Goal: Information Seeking & Learning: Check status

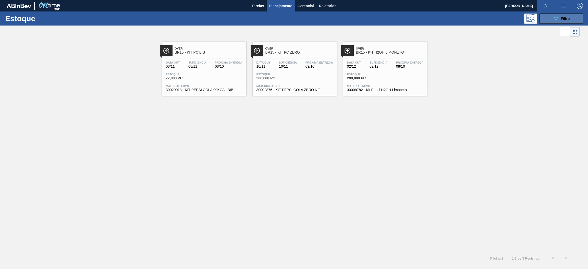
click at [546, 20] on button "089F7B8B-B2A5-4AFE-B5C0-19BA573D28AC Filtro" at bounding box center [560, 19] width 43 height 10
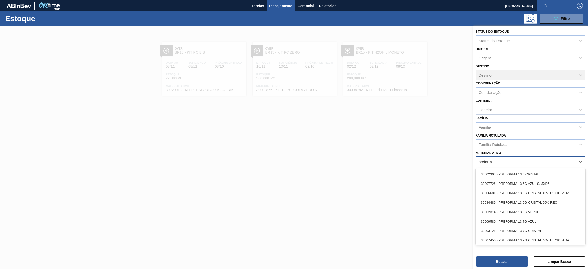
type ativo "preforma"
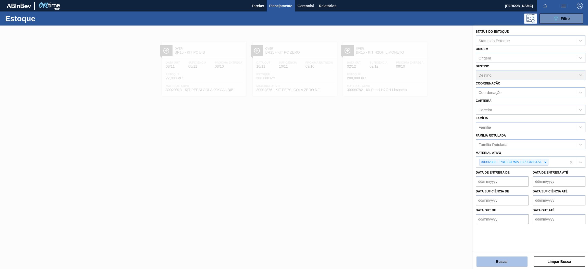
click at [520, 264] on button "Buscar" at bounding box center [501, 261] width 51 height 10
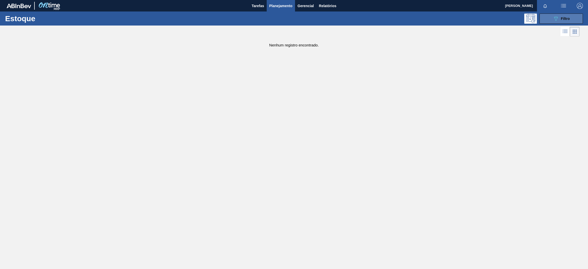
click at [546, 19] on button "089F7B8B-B2A5-4AFE-B5C0-19BA573D28AC Filtro" at bounding box center [560, 19] width 43 height 10
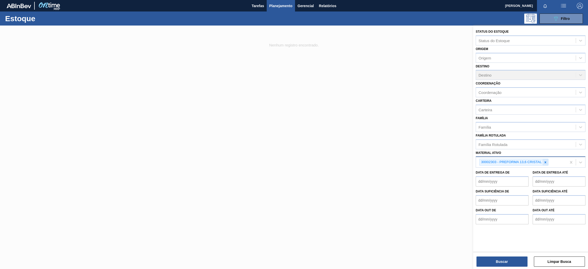
click at [544, 162] on icon at bounding box center [546, 163] width 4 height 4
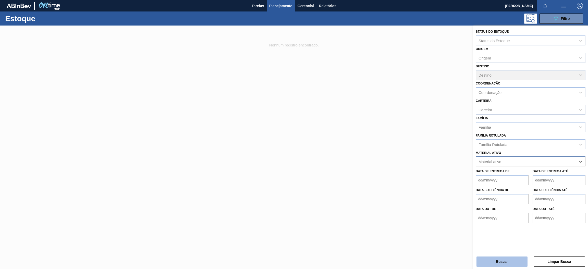
click at [515, 263] on button "Buscar" at bounding box center [501, 261] width 51 height 10
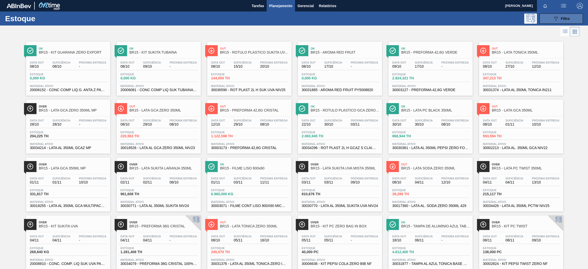
click at [567, 20] on span "Filtro" at bounding box center [565, 19] width 9 height 4
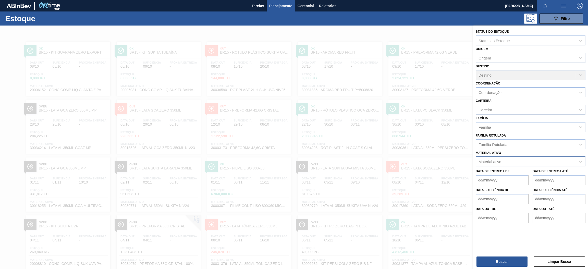
click at [505, 160] on div "Material ativo" at bounding box center [526, 161] width 100 height 7
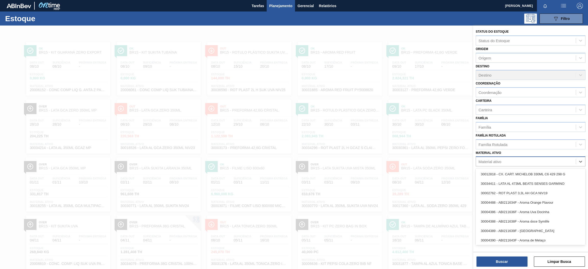
paste ativo "30003606"
type ativo "30003606"
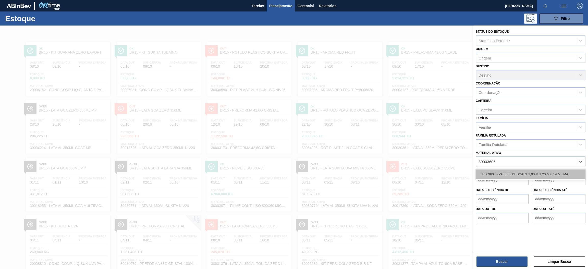
click at [507, 172] on div "30003606 - PALETE DESCART;1,00 M;1,20 M;0,14 M;.;MA" at bounding box center [531, 173] width 110 height 9
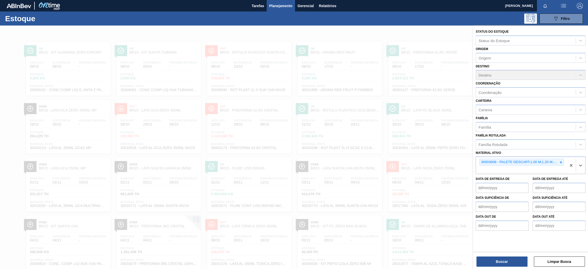
paste ativo "30030680"
type ativo "30030680"
click at [509, 181] on div "30030680 - TAMPA PLAST INJECAP GCA ZERO NIV24" at bounding box center [531, 181] width 110 height 9
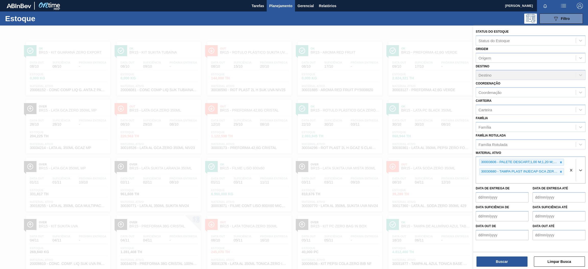
paste ativo "30030646"
type ativo "30030646"
click at [511, 190] on div "30030646 - TAMPA PLAST INJECAP PEPSI ZERO NIV24" at bounding box center [531, 191] width 110 height 9
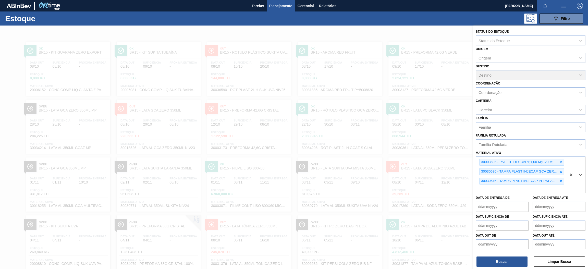
paste ativo "30031878"
type ativo "30031878"
click at [514, 200] on div "30031878 - TAMPA AL VERDE GCA BASE SOLVENTE" at bounding box center [531, 200] width 110 height 9
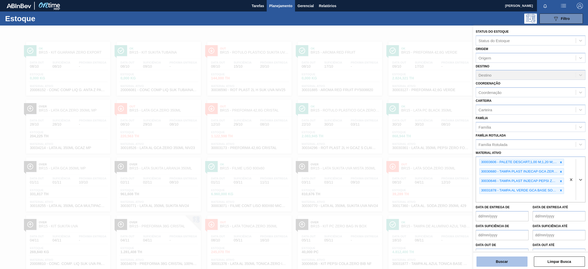
click at [502, 264] on button "Buscar" at bounding box center [501, 261] width 51 height 10
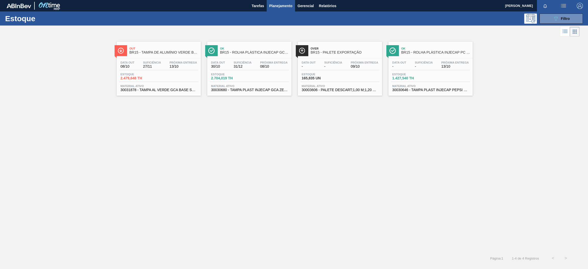
click at [172, 70] on div "Data [DATE] Suficiência 27/11 Próxima Entrega 13/10 Estoque 2.479,648 TH Materi…" at bounding box center [159, 75] width 84 height 35
click at [268, 66] on span "08/10" at bounding box center [274, 67] width 28 height 4
click at [420, 67] on span "-" at bounding box center [424, 67] width 18 height 4
click at [433, 76] on div "Estoque 1.427,540 TH" at bounding box center [430, 77] width 79 height 9
click at [345, 71] on div "Data out - Suficiência - Próxima Entrega 09/10 Estoque 165,835 UN Material ativ…" at bounding box center [340, 75] width 84 height 35
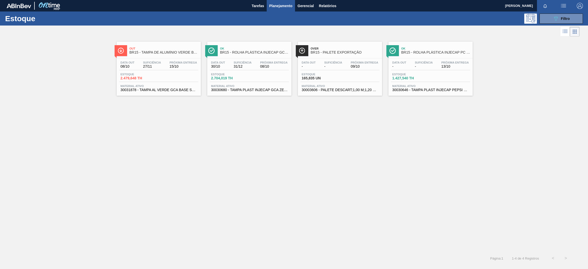
drag, startPoint x: 545, startPoint y: 19, endPoint x: 546, endPoint y: 24, distance: 5.4
click at [545, 19] on button "089F7B8B-B2A5-4AFE-B5C0-19BA573D28AC Filtro" at bounding box center [560, 19] width 43 height 10
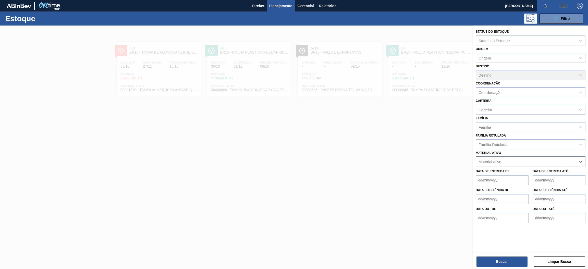
paste ativo "30031247"
type ativo "30031247"
click at [521, 176] on div "30031247 - SUCO UVA CONC PRESV 255KG" at bounding box center [531, 173] width 110 height 9
paste ativo "30031247"
type ativo "30031247"
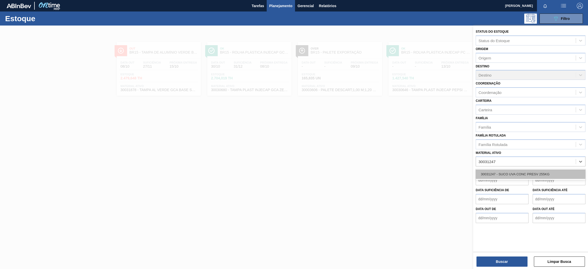
click at [531, 172] on div "30031247 - SUCO UVA CONC PRESV 255KG" at bounding box center [531, 173] width 110 height 9
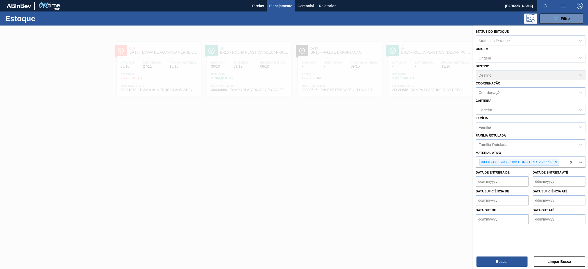
paste ativo "30003582"
type ativo "30003582"
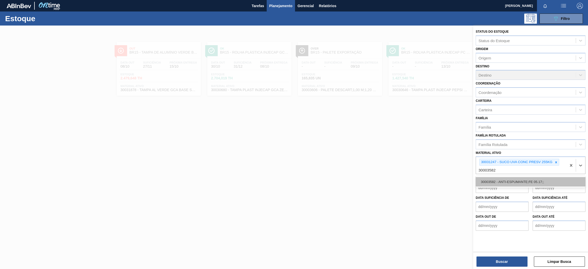
click at [513, 182] on div "30003582 - ANTI-ESPUMANTE;FE 05.17;;" at bounding box center [531, 181] width 110 height 9
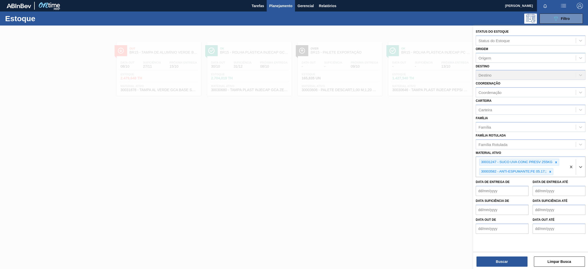
paste ativo "30033793"
type ativo "30033793"
paste ativo "30003355"
type ativo "30003355"
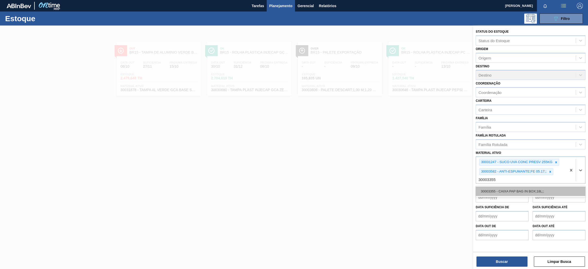
click at [539, 190] on div "30003355 - CAIXA PAP BAG IN BOX;18L;;" at bounding box center [531, 191] width 110 height 9
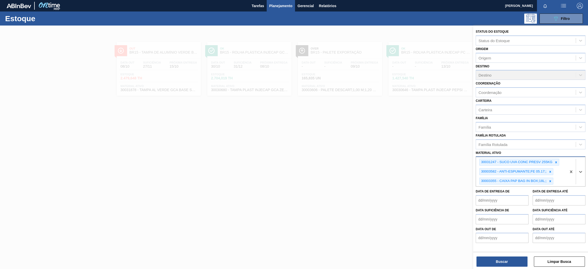
paste ativo "30010207"
type ativo "30010207"
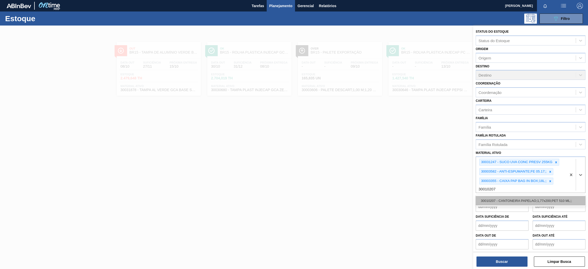
click at [515, 197] on div "30010207 - CANTONEIRA PAPELAO;1,77x200;PET 510 ML;;" at bounding box center [531, 200] width 110 height 9
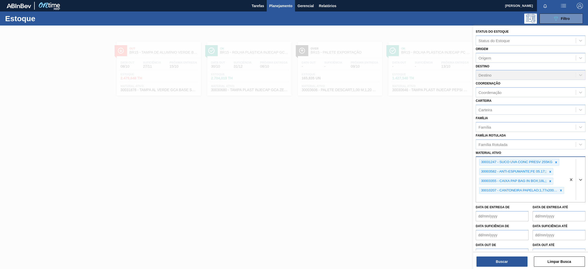
paste ativo "30033793"
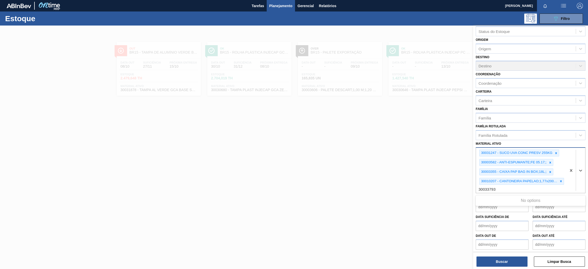
type ativo "30033793"
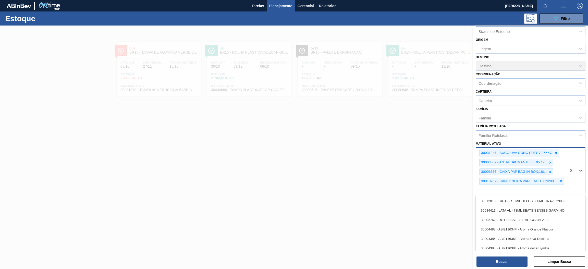
click at [522, 191] on div "30031247 - SUCO UVA CONC PRESV 255KG 30003582 - ANTI-ESPUMANTE;FE 05.17;; 30003…" at bounding box center [521, 170] width 91 height 45
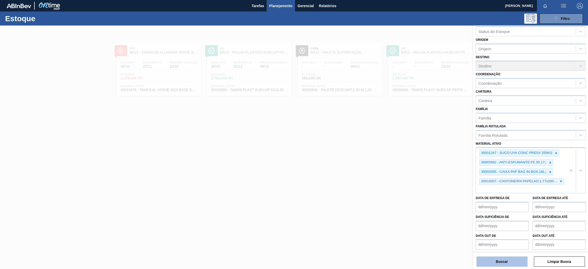
click at [508, 260] on button "Buscar" at bounding box center [501, 261] width 51 height 10
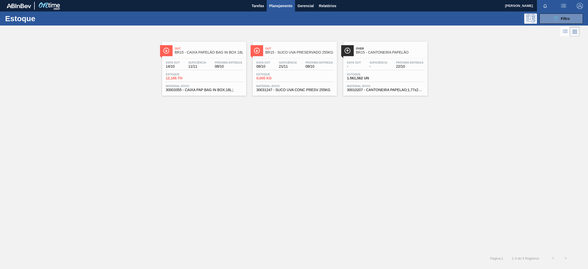
click at [495, 263] on div "Página : 1 1 - 3 de 3 Registros < >" at bounding box center [286, 258] width 572 height 13
click at [494, 262] on div "Página : 1 1 - 3 de 3 Registros < >" at bounding box center [286, 258] width 572 height 13
click at [494, 263] on div "Página : 1 1 - 3 de 3 Registros < >" at bounding box center [286, 258] width 572 height 13
click at [211, 60] on div "Data [DATE] Suficiência 11/11 Próxima Entrega 08/10 Estoque 12,166 TH Material …" at bounding box center [204, 75] width 84 height 35
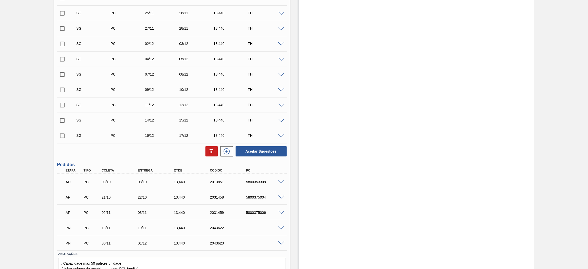
scroll to position [213, 0]
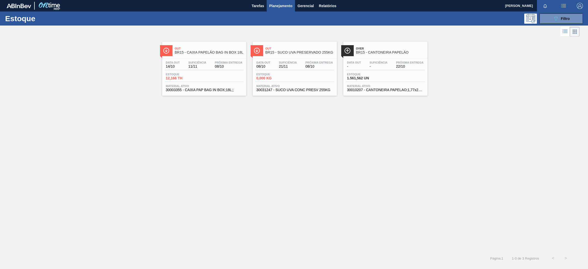
click at [322, 59] on div "Data [DATE] Suficiência 21/11 Próxima Entrega 08/10 Estoque 0,000 KG Material a…" at bounding box center [295, 75] width 84 height 35
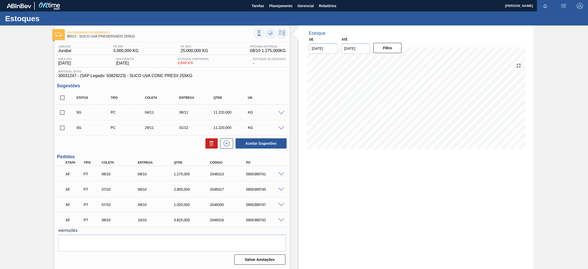
click at [280, 172] on span at bounding box center [281, 174] width 6 height 4
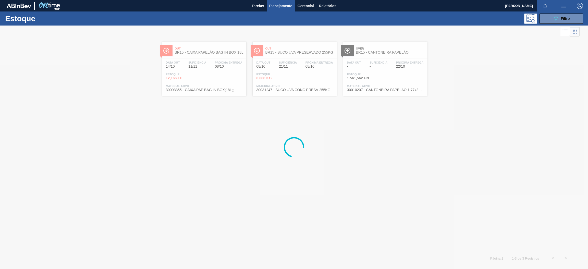
click at [374, 64] on div at bounding box center [294, 147] width 588 height 243
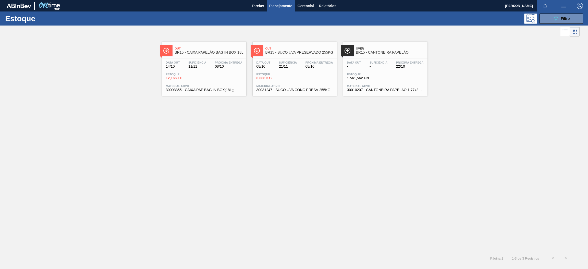
click at [374, 64] on span "Suficiência" at bounding box center [379, 62] width 18 height 3
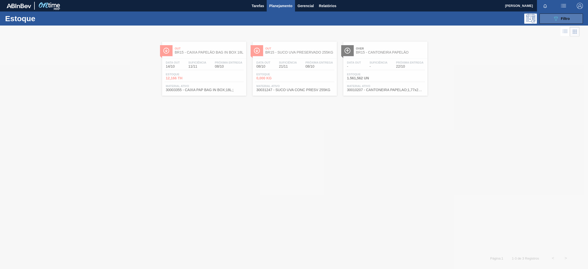
click at [548, 17] on button "089F7B8B-B2A5-4AFE-B5C0-19BA573D28AC Filtro" at bounding box center [560, 19] width 43 height 10
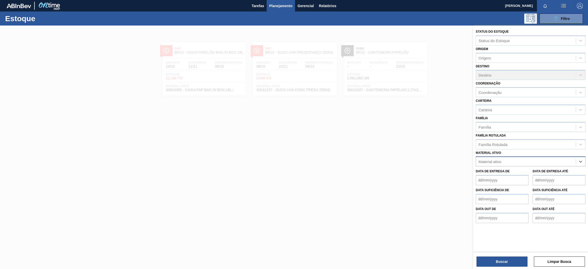
paste ativo "30003014"
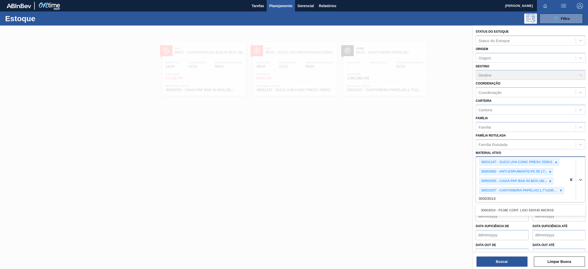
type ativo "30003014"
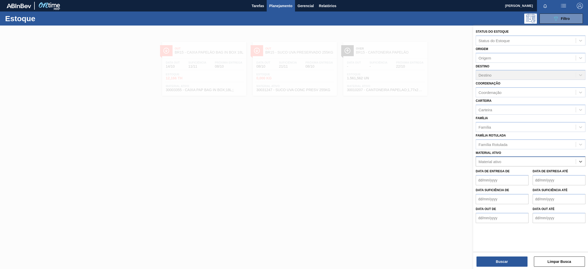
paste ativo "30003014"
type ativo "30003014"
click at [506, 171] on div "30003014 - FILME CONT. LISO 420X45 MICRAS" at bounding box center [531, 173] width 110 height 9
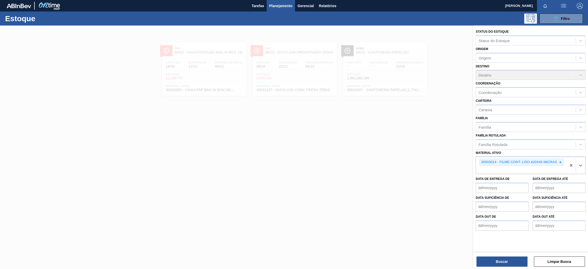
paste ativo "30029302"
type ativo "30029302"
click at [517, 180] on div "30029302 - FILME CONTR 780X60 GCA Z EXP ESP NIV23" at bounding box center [531, 181] width 110 height 9
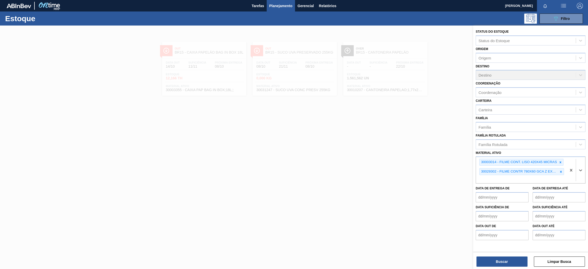
paste ativo "30017382"
type ativo "30017382"
click at [500, 190] on div "30017382 - FILME CONTR 780X60 SODA LT350 429" at bounding box center [531, 191] width 110 height 9
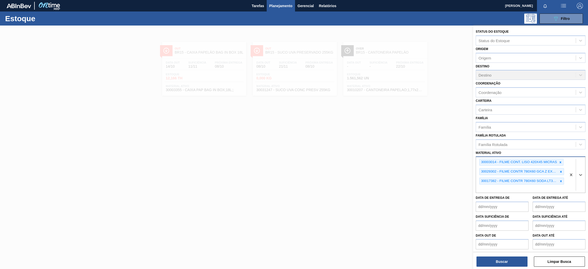
paste ativo "30034066"
type ativo "30034066"
click at [507, 198] on div "30034066 - FILME CONTR 780X60 GCA LT350 MP NIV24" at bounding box center [531, 200] width 110 height 9
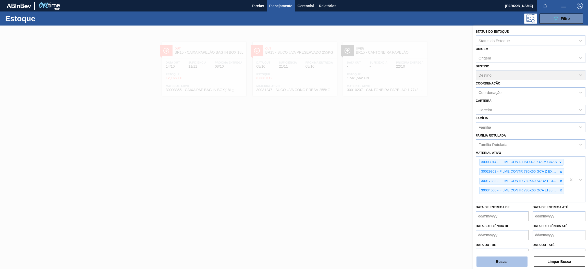
click at [503, 261] on button "Buscar" at bounding box center [501, 261] width 51 height 10
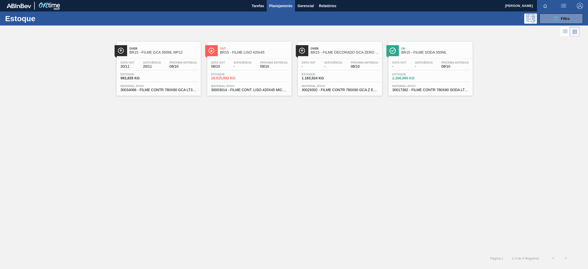
click at [170, 66] on span "08/10" at bounding box center [183, 67] width 28 height 4
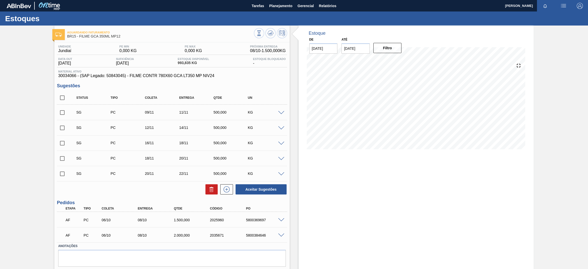
scroll to position [15, 0]
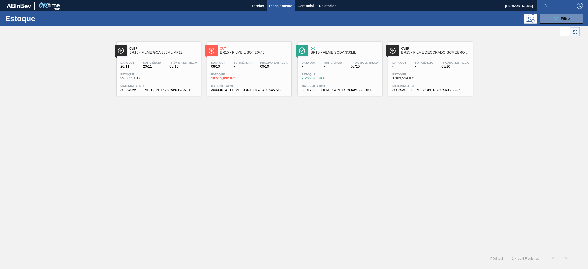
click at [261, 59] on div "Data [DATE] Suficiência - Próxima Entrega 09/10 Estoque 18.515,892 KG Material …" at bounding box center [249, 75] width 84 height 35
click at [341, 62] on span "Suficiência" at bounding box center [333, 62] width 18 height 3
click at [419, 66] on span "-" at bounding box center [424, 67] width 18 height 4
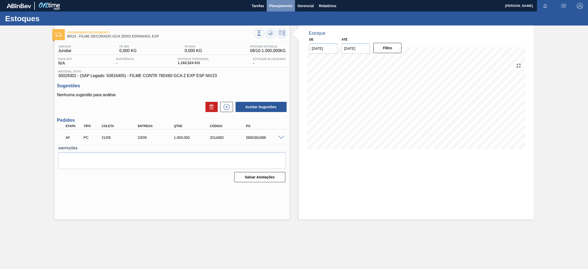
click at [276, 3] on span "Planejamento" at bounding box center [280, 6] width 23 height 6
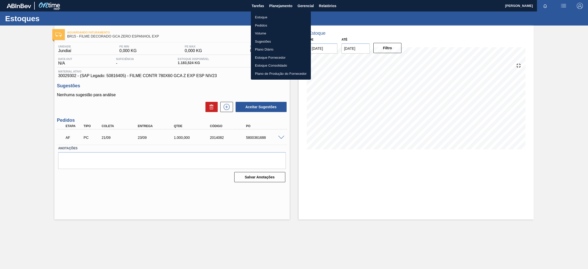
click at [283, 18] on li "Estoque" at bounding box center [281, 17] width 60 height 8
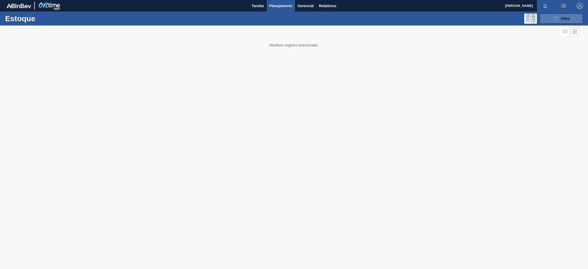
click at [550, 21] on button "089F7B8B-B2A5-4AFE-B5C0-19BA573D28AC Filtro" at bounding box center [560, 19] width 43 height 10
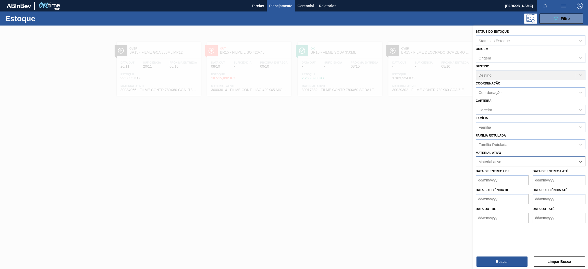
paste ativo "30003102"
type ativo "30003102"
paste ativo "30003579"
type ativo "30003579"
click at [506, 173] on div "30003579 - CITRATO DE SODIO" at bounding box center [531, 173] width 110 height 9
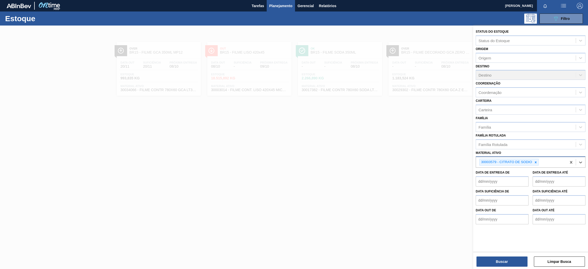
paste ativo "30031885"
type ativo "30031885"
click at [533, 177] on div "30031885 - AROMA RED FRUIT PY5008820" at bounding box center [531, 175] width 110 height 9
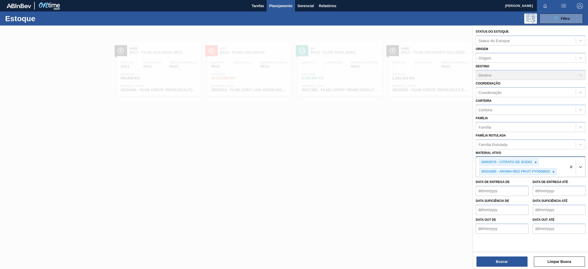
paste ativo "30034006"
type ativo "30034006"
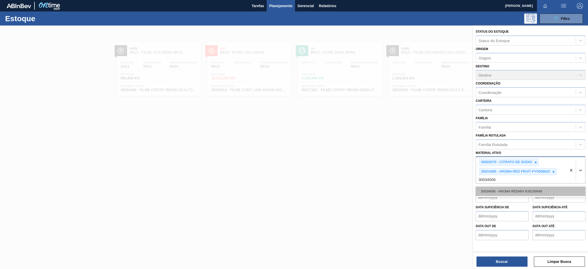
click at [526, 189] on div "30034006 - AROMA REDMIX RJ6159049" at bounding box center [531, 191] width 110 height 9
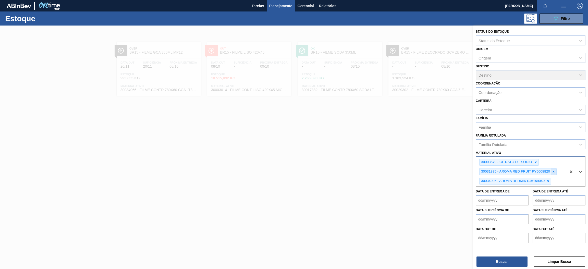
paste ativo "30029921"
type ativo "30029921"
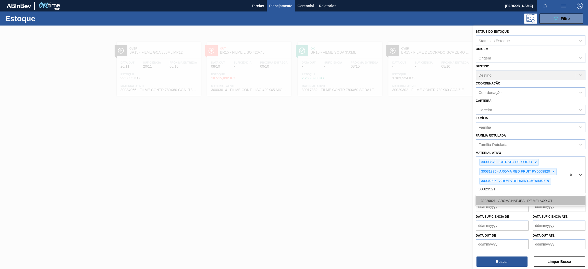
click at [542, 198] on div "30029921 - AROMA NATURAL DE MELACO GT" at bounding box center [531, 200] width 110 height 9
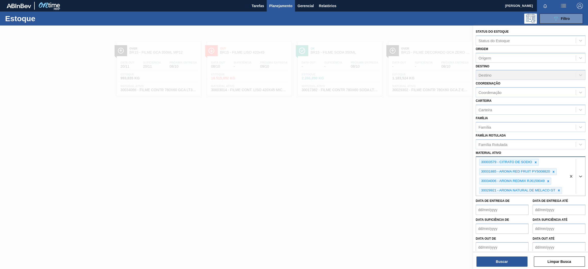
paste ativo "30036580"
type ativo "30036580"
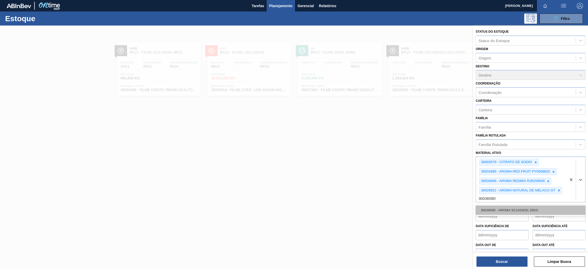
click at [522, 206] on div "30036580 - AROMA SC1424031 25KG" at bounding box center [531, 209] width 110 height 9
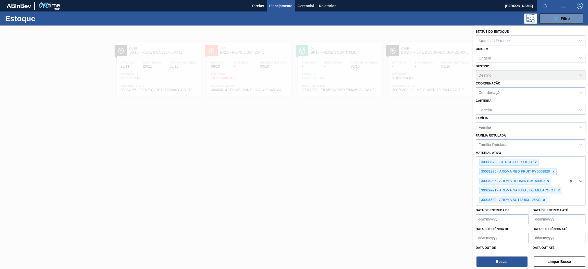
paste ativo "30003102"
type ativo "30003102"
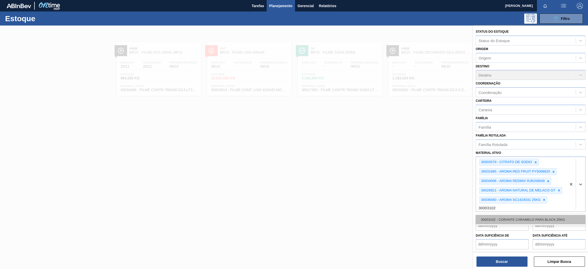
click at [531, 218] on div "30003102 - CORANTE CARAMELO PARA BLACK;25KG" at bounding box center [531, 219] width 110 height 9
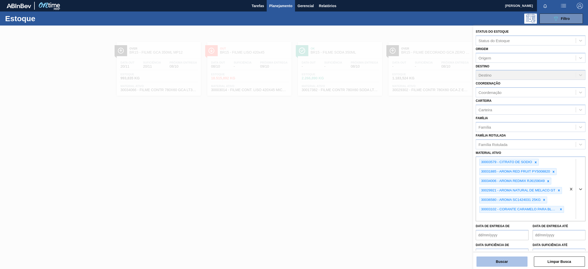
click at [506, 263] on button "Buscar" at bounding box center [501, 261] width 51 height 10
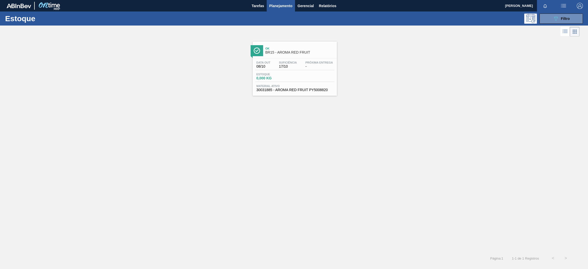
click at [301, 66] on div "Data [DATE] Suficiência 17/10 Próxima Entrega -" at bounding box center [294, 65] width 79 height 9
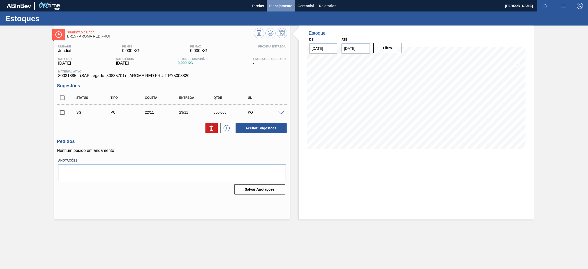
click at [285, 3] on span "Planejamento" at bounding box center [280, 6] width 23 height 6
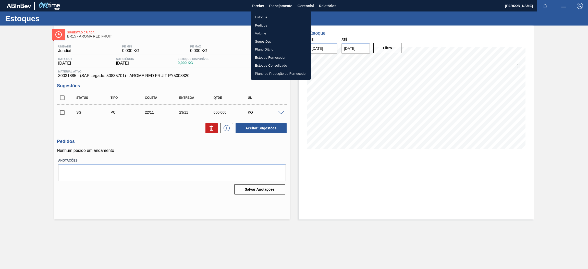
click at [284, 20] on li "Estoque" at bounding box center [281, 17] width 60 height 8
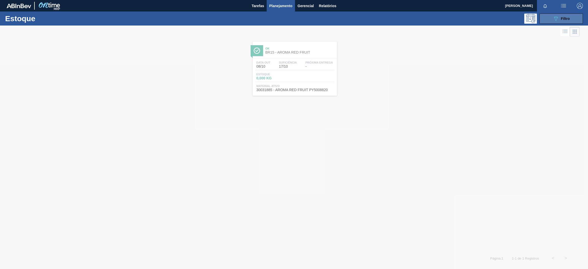
click at [567, 19] on span "Filtro" at bounding box center [565, 19] width 9 height 4
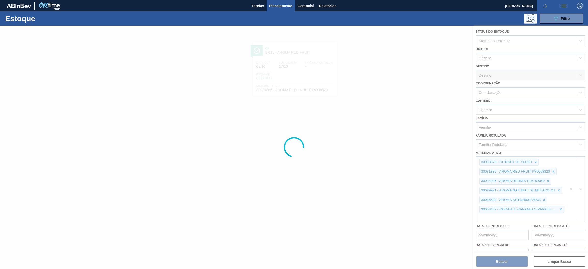
click at [570, 188] on div at bounding box center [294, 147] width 588 height 243
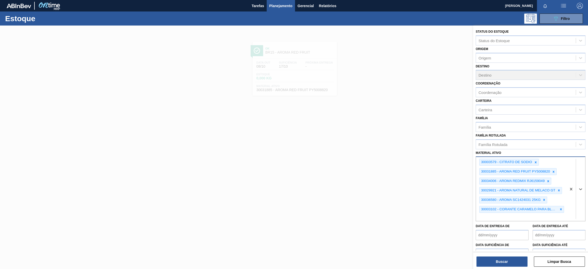
paste ativo "30030365"
type ativo "30030365"
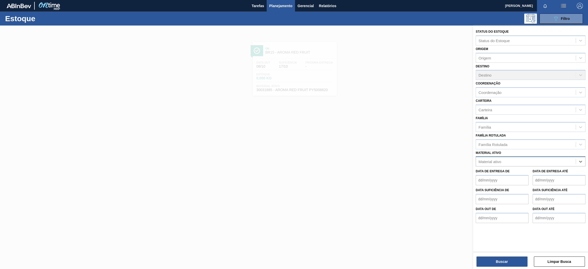
paste ativo "30030365"
type ativo "30030365"
click at [508, 174] on div "30030365 - ROT PLAST 15L AH PC BLACK NIV24" at bounding box center [531, 173] width 110 height 9
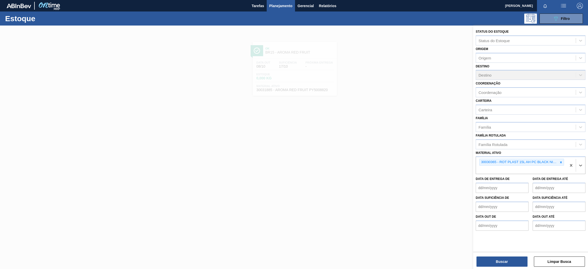
paste ativo "30034299"
type ativo "30034299"
click at [522, 182] on div "30034299 - ROT PLAST 1 5L AH GCA S CLAIM NIV25" at bounding box center [531, 181] width 110 height 9
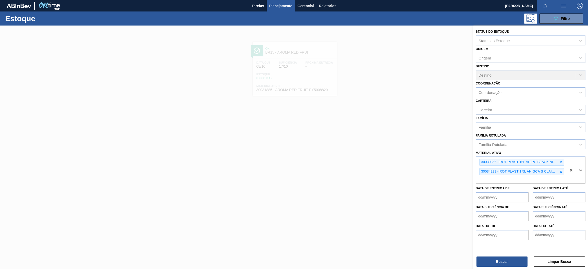
paste ativo "30017346"
type ativo "30017346"
click at [513, 192] on div "30017346 - ROT PLAST H SUKITA LIMAO 2L 429" at bounding box center [531, 191] width 110 height 9
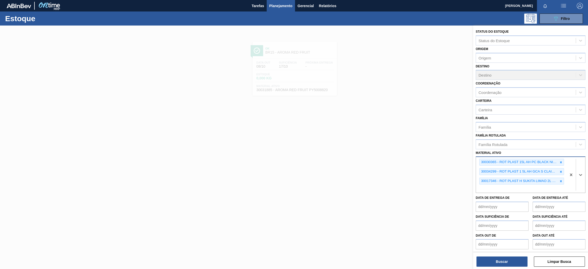
paste ativo "30030784"
type ativo "30030784"
click at [500, 199] on div "30030784 - ROT PLAST 2L H SUK UVA NIV24" at bounding box center [531, 200] width 110 height 9
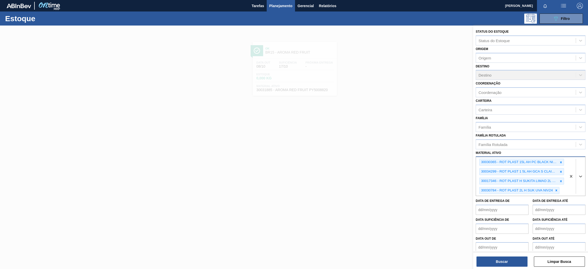
paste ativo "30030777"
type ativo "30030777"
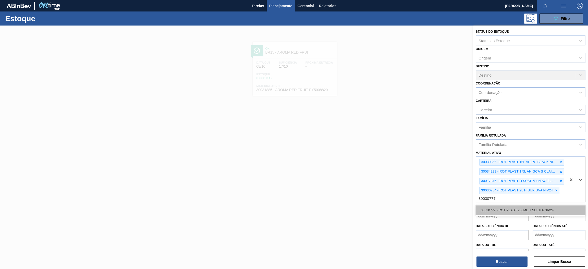
click at [523, 210] on div "30030777 - ROT PLAST 200ML H SUKITA NIV24" at bounding box center [531, 209] width 110 height 9
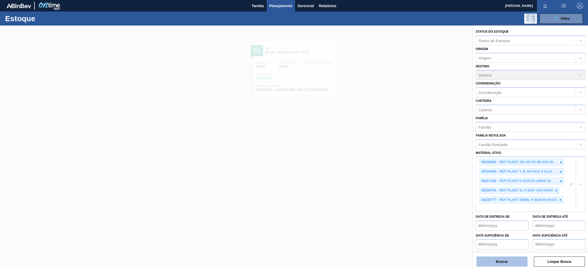
click at [507, 261] on button "Buscar" at bounding box center [501, 261] width 51 height 10
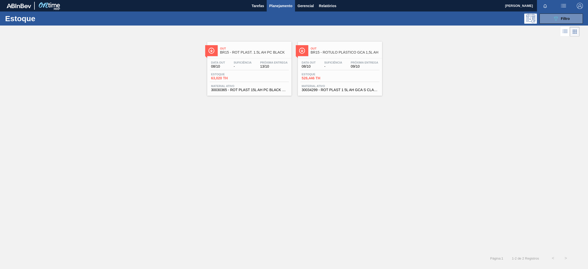
click at [266, 79] on div "Estoque 63,020 TH" at bounding box center [249, 77] width 79 height 9
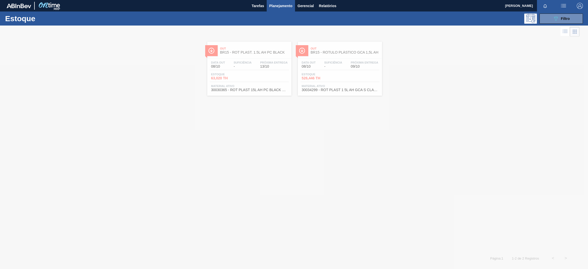
click at [365, 61] on div at bounding box center [294, 147] width 588 height 243
click at [367, 59] on div at bounding box center [294, 147] width 588 height 243
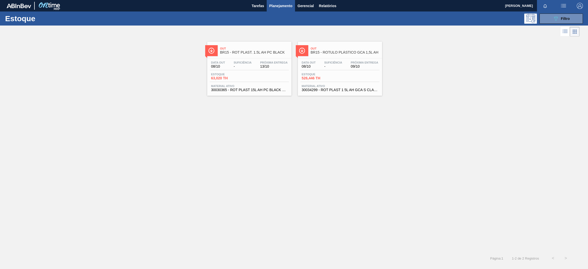
click at [367, 60] on div "Data [DATE] Suficiência - Próxima Entrega 09/10 Estoque 526,446 TH Material ati…" at bounding box center [340, 75] width 84 height 35
click at [553, 15] on button "089F7B8B-B2A5-4AFE-B5C0-19BA573D28AC Filtro" at bounding box center [560, 19] width 43 height 10
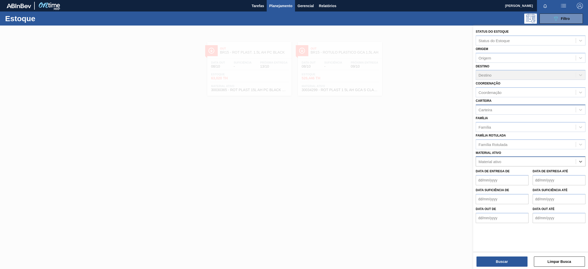
click at [500, 106] on div "Carteira" at bounding box center [526, 109] width 100 height 7
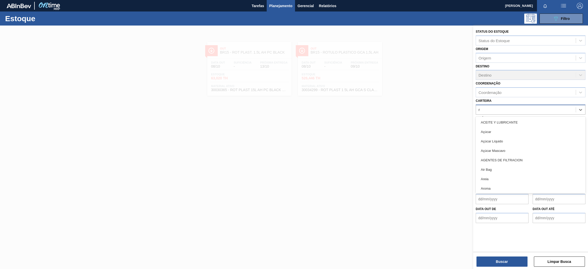
type input "ró"
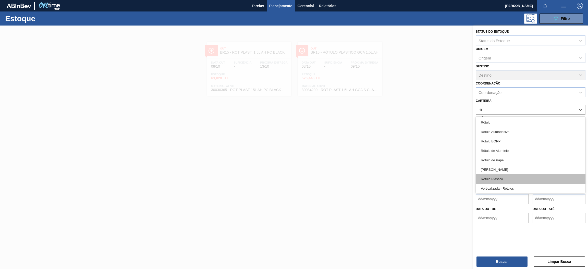
click at [500, 179] on div "Rótulo Plástico" at bounding box center [531, 178] width 110 height 9
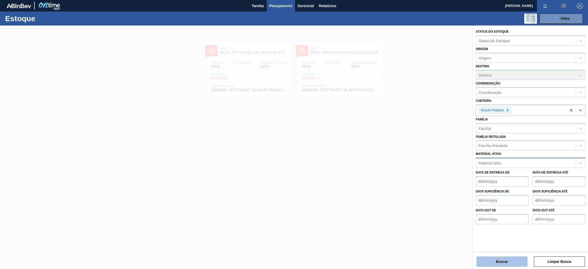
click at [499, 261] on button "Buscar" at bounding box center [501, 261] width 51 height 10
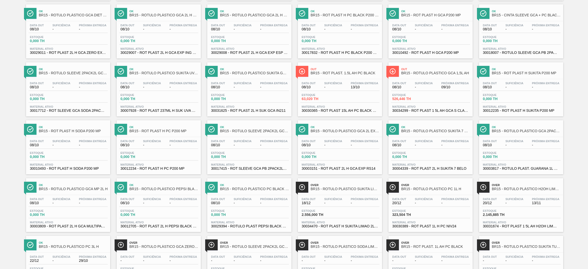
scroll to position [303, 0]
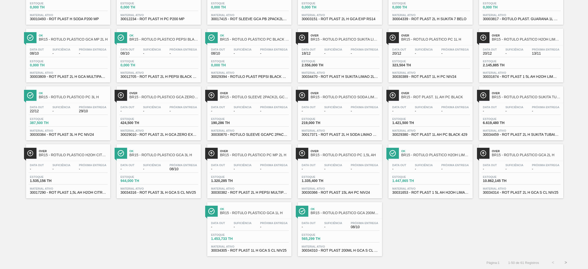
click at [566, 261] on button ">" at bounding box center [565, 262] width 13 height 13
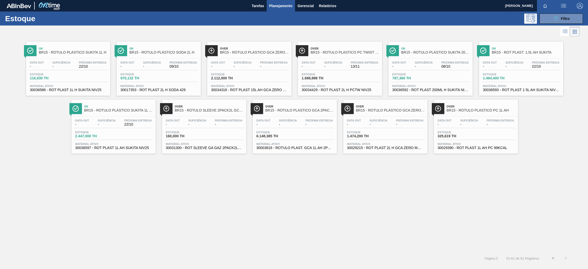
scroll to position [0, 0]
click at [454, 82] on div "Estoque 787,366 TH" at bounding box center [430, 77] width 79 height 9
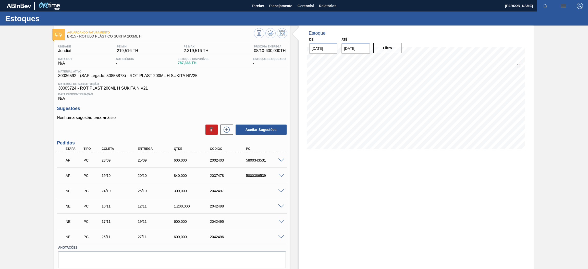
click at [278, 159] on span at bounding box center [281, 160] width 6 height 4
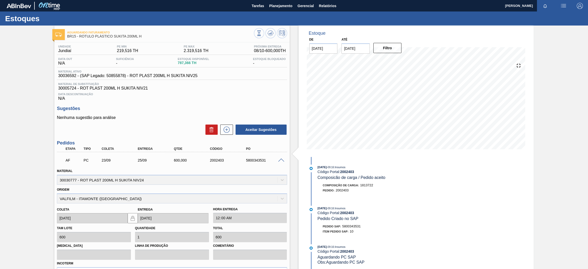
click at [280, 159] on span at bounding box center [281, 160] width 6 height 4
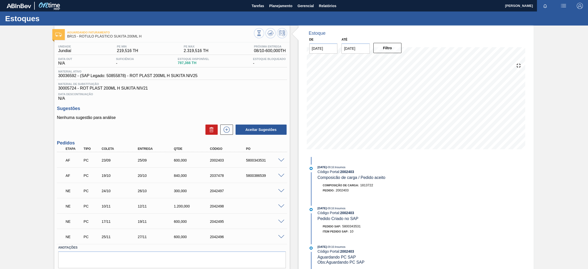
click at [278, 174] on span at bounding box center [281, 176] width 6 height 4
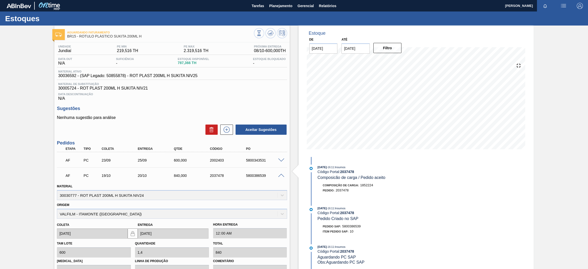
click at [278, 174] on span at bounding box center [281, 176] width 6 height 4
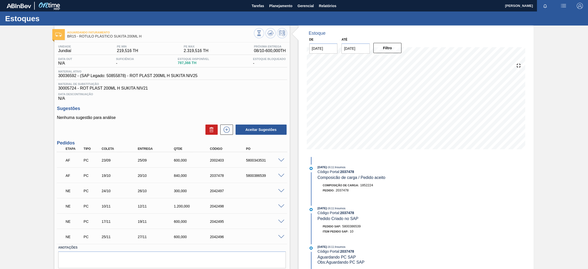
click at [279, 189] on span at bounding box center [281, 191] width 6 height 4
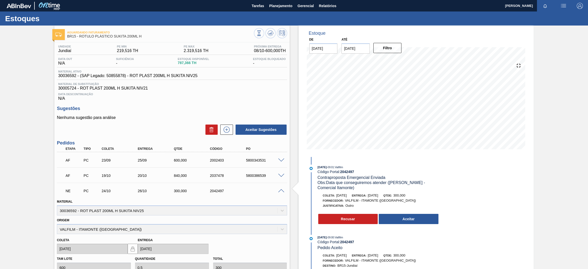
click at [279, 189] on span at bounding box center [281, 191] width 6 height 4
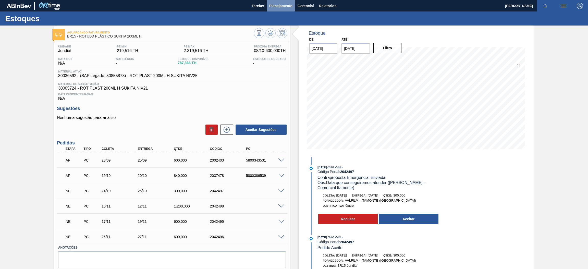
click at [275, 6] on span "Planejamento" at bounding box center [280, 6] width 23 height 6
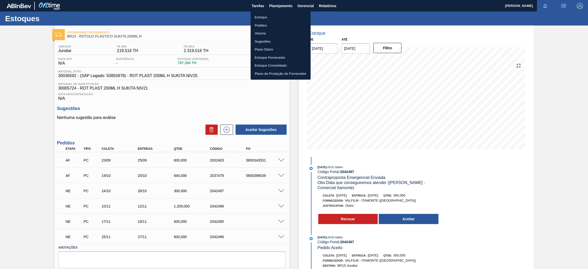
click at [284, 17] on li "Estoque" at bounding box center [281, 17] width 60 height 8
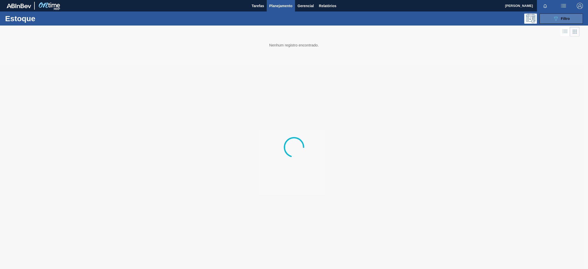
click at [543, 20] on button "089F7B8B-B2A5-4AFE-B5C0-19BA573D28AC Filtro" at bounding box center [560, 19] width 43 height 10
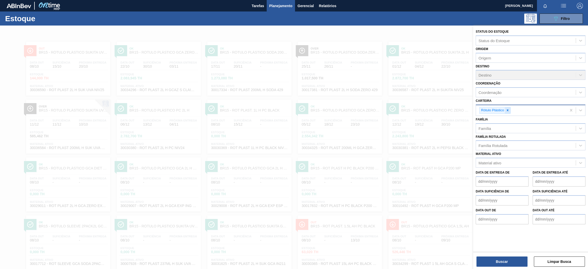
click at [507, 109] on icon at bounding box center [508, 110] width 2 height 2
click at [497, 162] on div "Material ativo" at bounding box center [489, 161] width 23 height 4
paste ativo "30002824"
type ativo "30002824"
click at [510, 152] on div "Material ativo Use Up and Down to choose options, press Enter to select the cur…" at bounding box center [531, 157] width 110 height 17
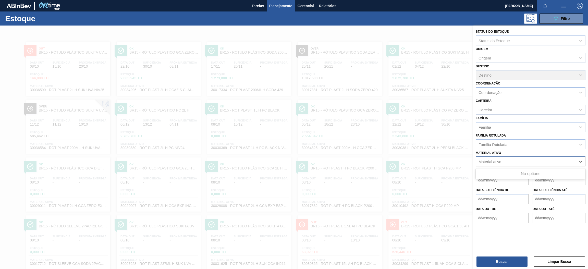
click at [503, 158] on div "Material ativo" at bounding box center [526, 161] width 100 height 7
paste ativo "30002824"
type ativo "30002824"
click at [512, 128] on div "Família" at bounding box center [526, 126] width 100 height 7
click at [506, 161] on div "Material ativo" at bounding box center [526, 161] width 100 height 7
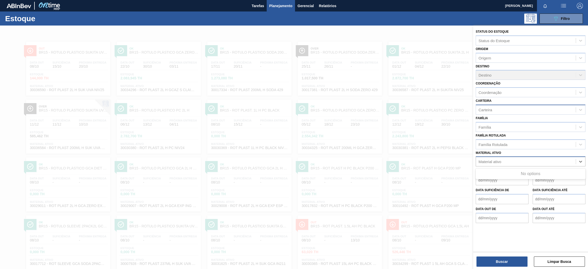
paste ativo "30029013"
type ativo "30029013"
click at [509, 171] on div "No options" at bounding box center [531, 173] width 110 height 9
click at [561, 160] on div "30029013" at bounding box center [526, 161] width 100 height 7
click at [509, 109] on icon at bounding box center [508, 110] width 4 height 4
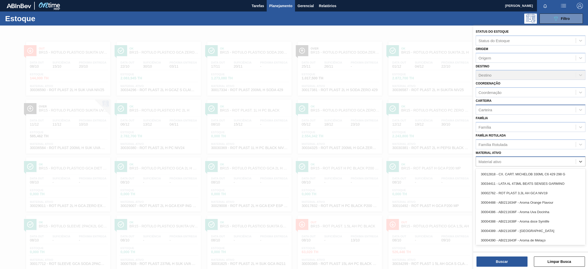
click at [502, 161] on div "Material ativo" at bounding box center [526, 161] width 100 height 7
paste ativo "30029013"
type ativo "30029013"
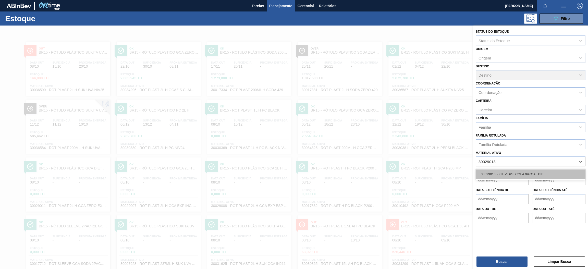
click at [508, 174] on div "30029013 - KIT PEPSI COLA 99KCAL BIB" at bounding box center [531, 173] width 110 height 9
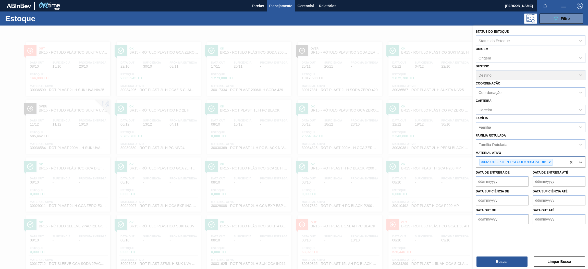
paste ativo "30002824"
type ativo "30002824"
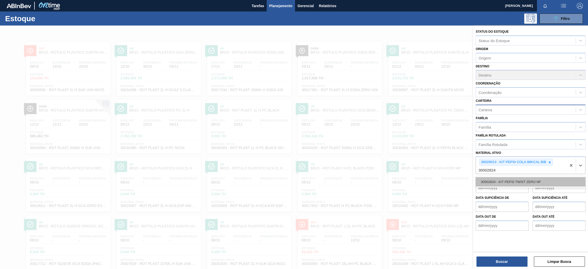
click at [541, 179] on div "30002824 - KIT PEPSI TWIST ZERO NF" at bounding box center [531, 181] width 110 height 9
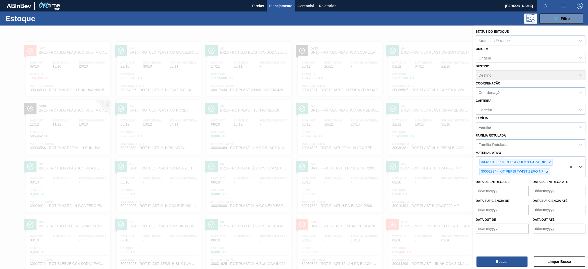
paste ativo "30029013"
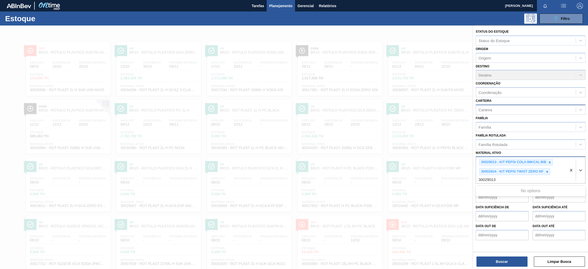
type ativo "30029013"
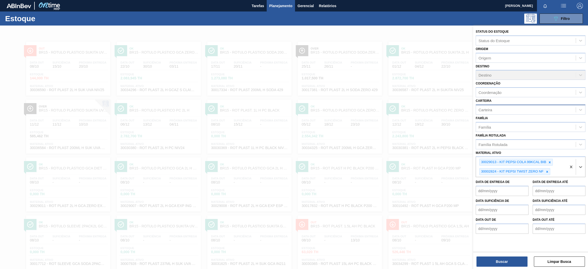
paste ativo "30002876"
type ativo "30002876"
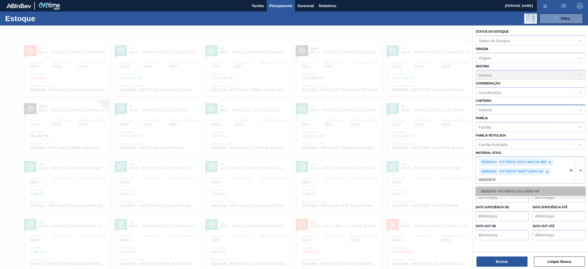
click at [549, 190] on div "30002876 - KIT PEPSI COLA ZERO NF" at bounding box center [531, 191] width 110 height 9
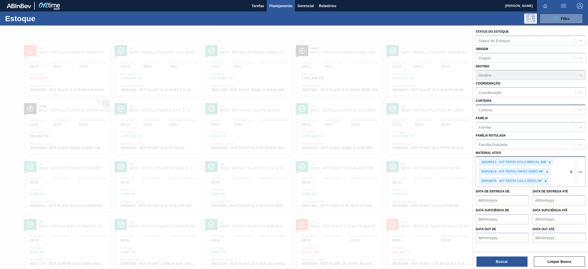
paste ativo "20002075"
type ativo "20002075"
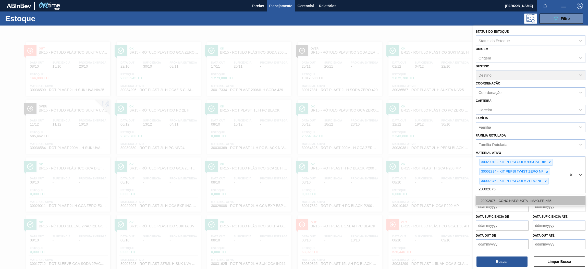
click at [523, 200] on div "20002075 - CONC.NAT.SUKITA LIMAO.FE1485" at bounding box center [531, 200] width 110 height 9
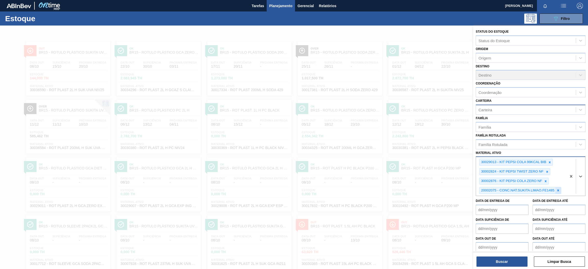
click at [559, 192] on div at bounding box center [558, 190] width 6 height 6
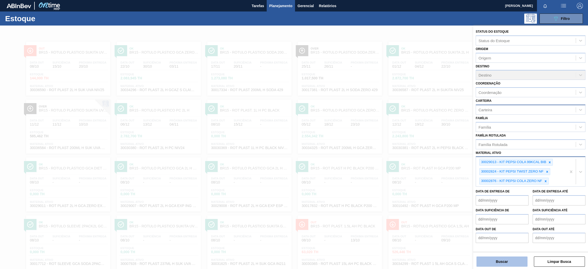
click at [512, 261] on button "Buscar" at bounding box center [501, 261] width 51 height 10
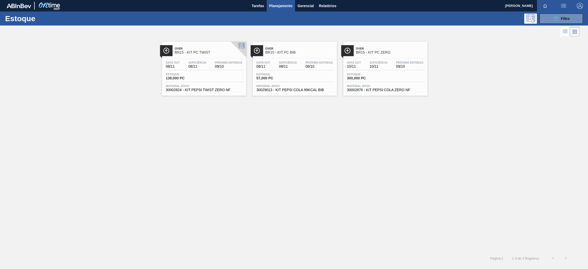
click at [224, 76] on div "Estoque 138,000 PC" at bounding box center [204, 77] width 79 height 9
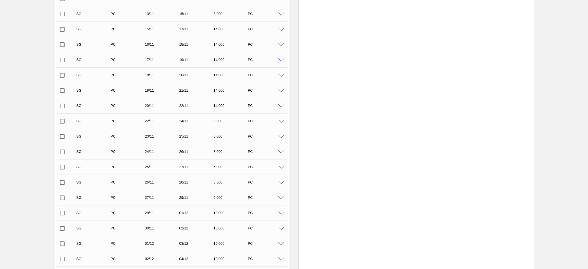
scroll to position [305, 0]
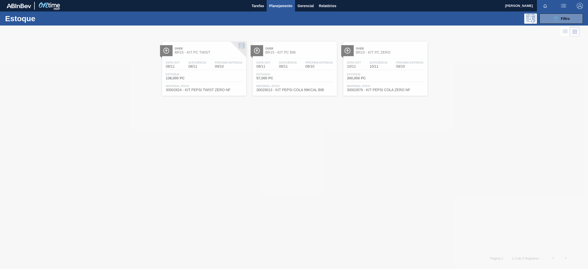
click at [307, 57] on div at bounding box center [294, 147] width 588 height 243
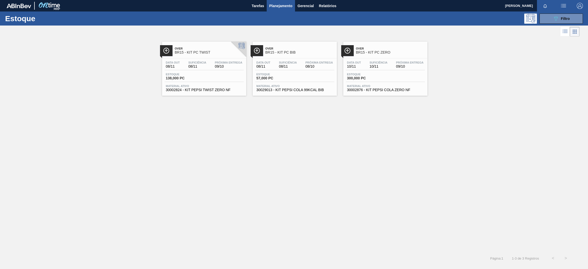
click at [295, 56] on div "Over BR15 - KIT PC BIB Data [DATE] Suficiência 08/11 Próxima Entrega 08/10 Esto…" at bounding box center [295, 69] width 84 height 54
click at [300, 60] on div "Data [DATE] Suficiência 08/11 Próxima Entrega 08/10 Estoque 57,000 PC Material …" at bounding box center [295, 75] width 84 height 35
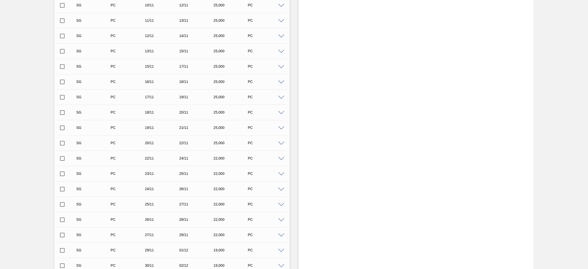
scroll to position [305, 0]
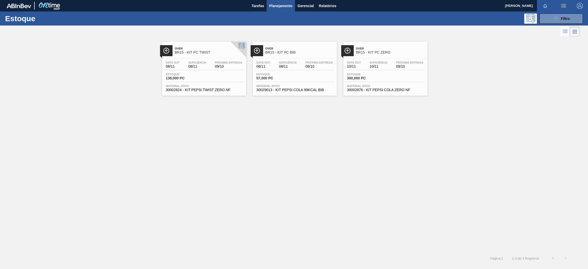
click at [380, 59] on div "Data [DATE] Suficiência 10/11 Próxima Entrega 09/10 Estoque 300,000 PC Material…" at bounding box center [385, 75] width 84 height 35
click at [207, 64] on div "Suficiência 08/11" at bounding box center [197, 64] width 20 height 7
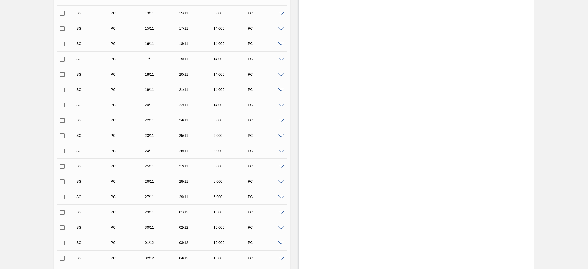
scroll to position [305, 0]
